Goal: Use online tool/utility: Utilize a website feature to perform a specific function

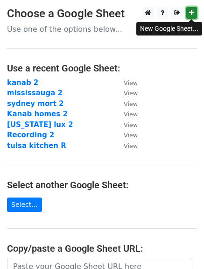
click at [190, 11] on icon at bounding box center [191, 12] width 5 height 7
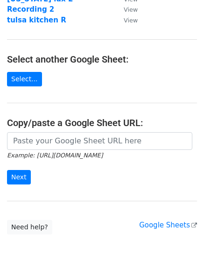
scroll to position [139, 0]
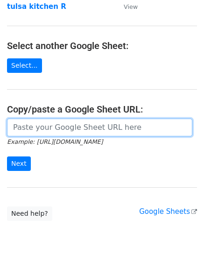
click at [127, 127] on input "url" at bounding box center [100, 128] width 186 height 18
paste input "https://docs.google.com/spreadsheets/d/18uItvHyDtXmf1nZ4TVP9EJbhfIrtThGmgfQ16pW…"
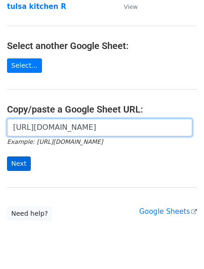
type input "https://docs.google.com/spreadsheets/d/18uItvHyDtXmf1nZ4TVP9EJbhfIrtThGmgfQ16pW…"
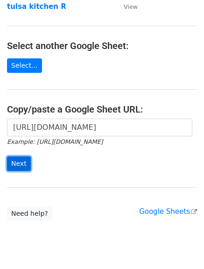
click at [16, 163] on input "Next" at bounding box center [19, 164] width 24 height 14
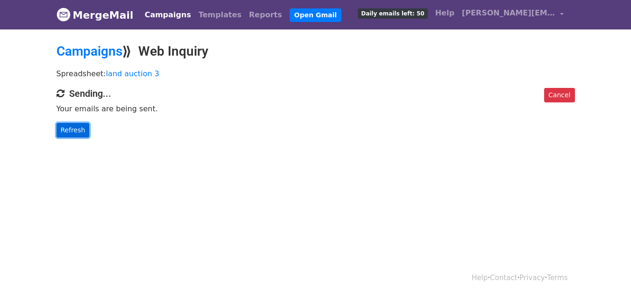
click at [73, 134] on link "Refresh" at bounding box center [73, 130] width 33 height 14
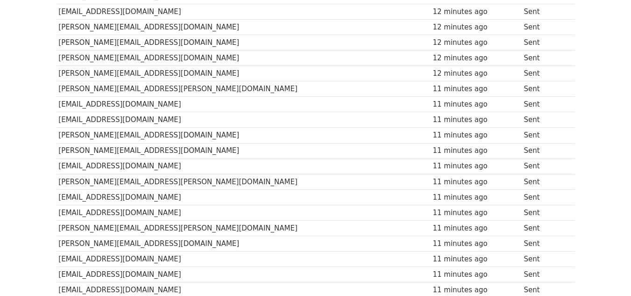
scroll to position [654, 0]
